Goal: Task Accomplishment & Management: Manage account settings

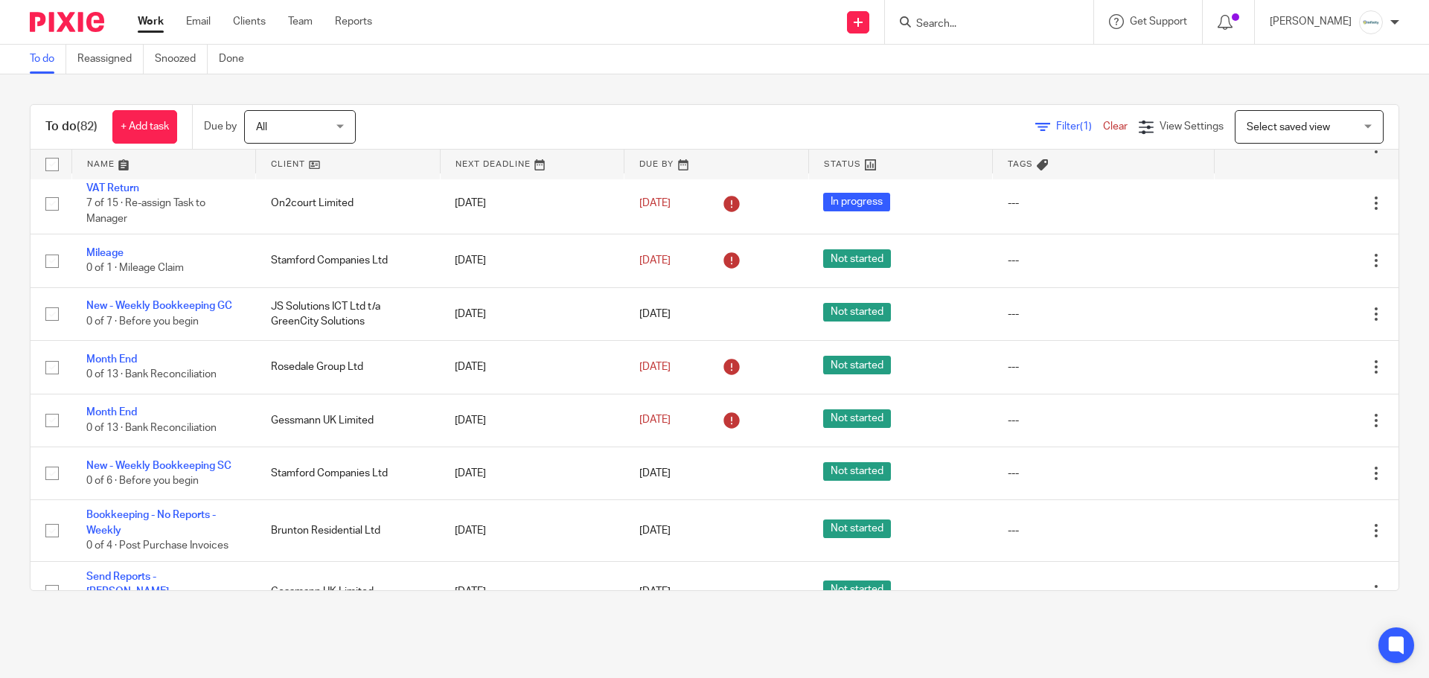
scroll to position [199, 0]
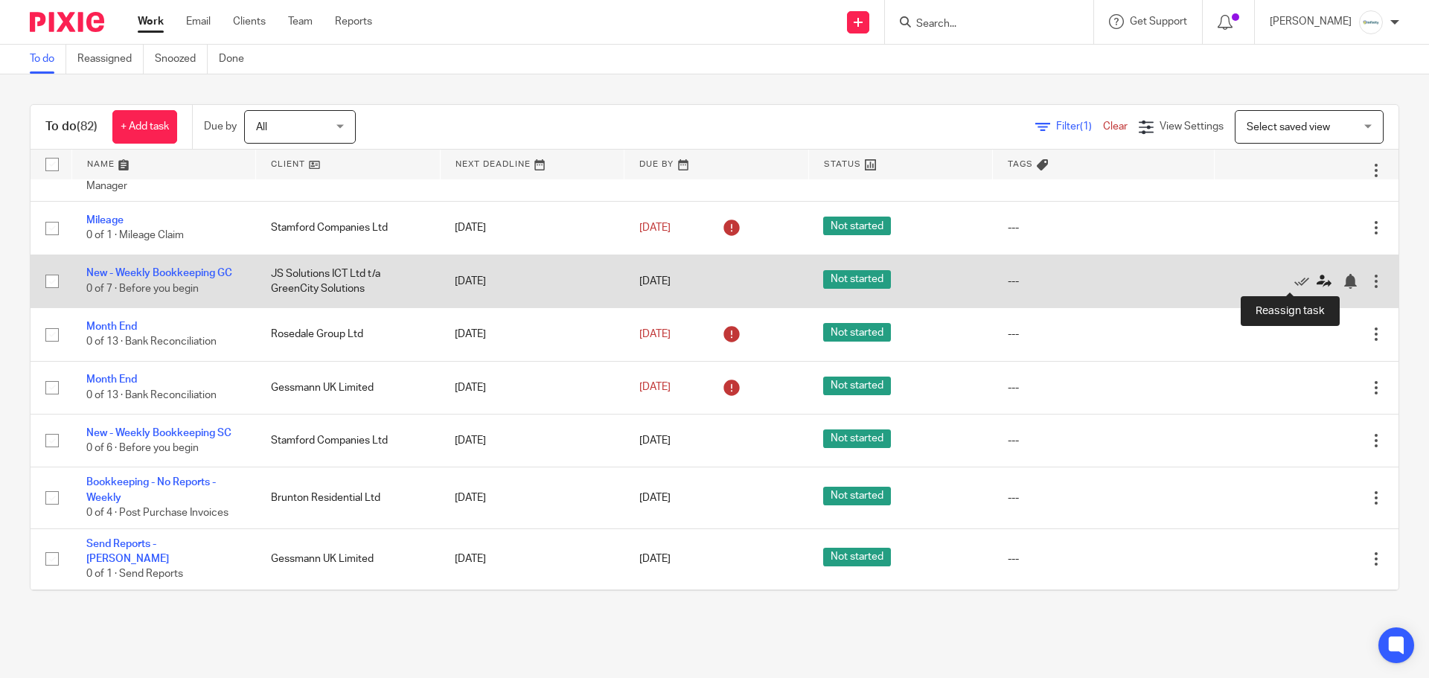
click at [1317, 280] on icon at bounding box center [1324, 281] width 15 height 15
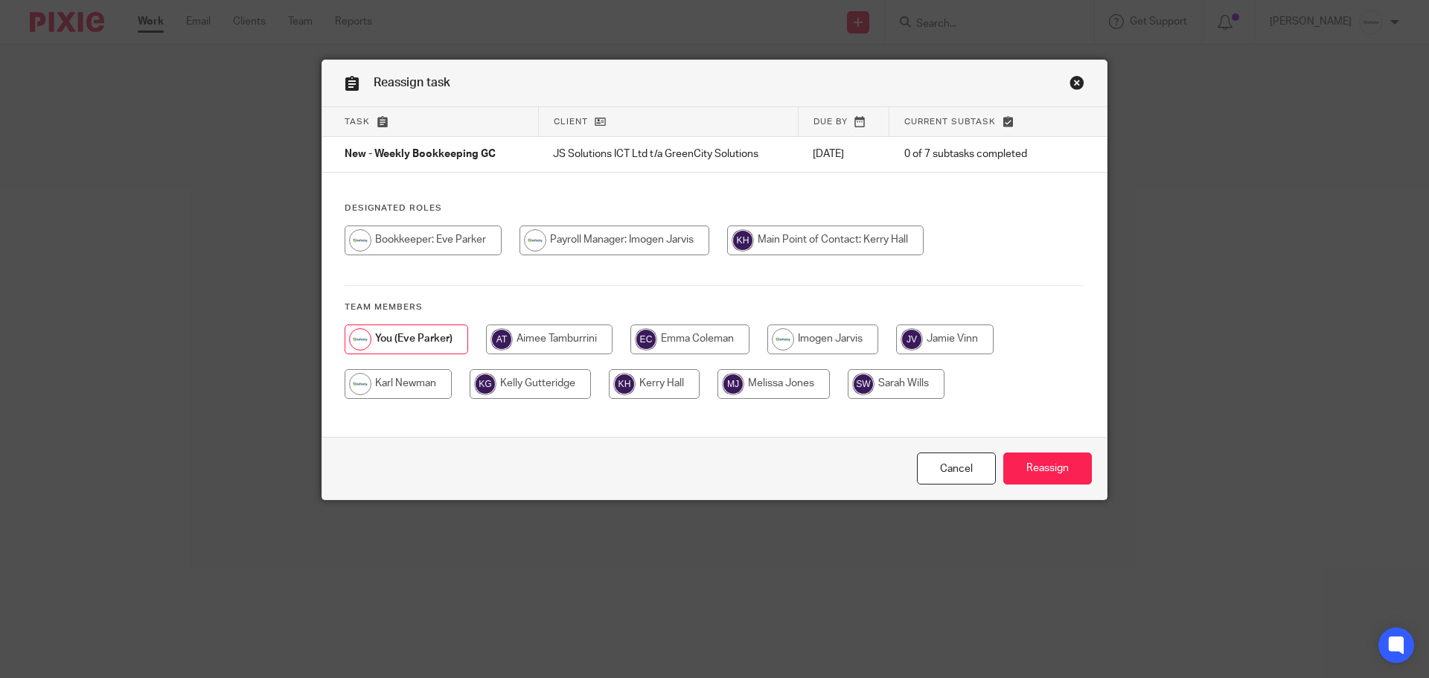
click at [949, 341] on input "radio" at bounding box center [945, 340] width 98 height 30
radio input "true"
click at [1033, 457] on input "Reassign" at bounding box center [1048, 469] width 89 height 32
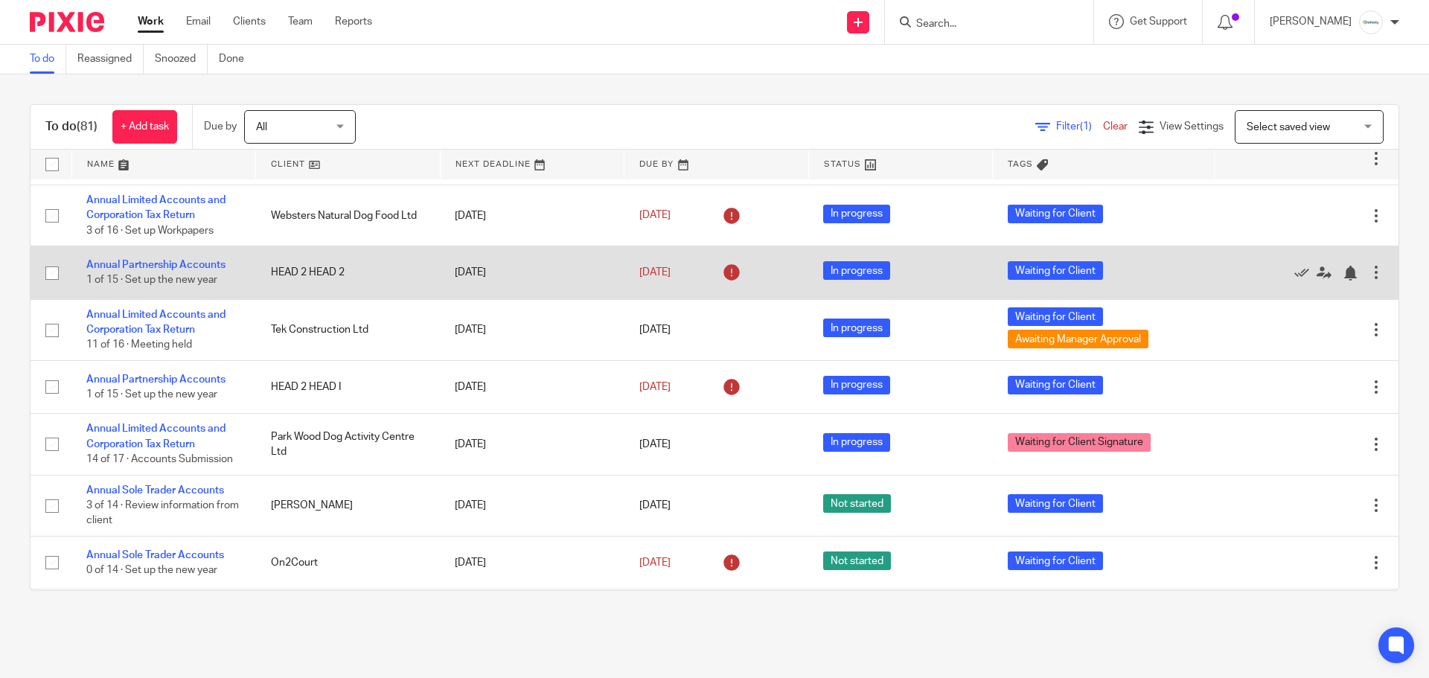
scroll to position [1985, 0]
